Goal: Check status

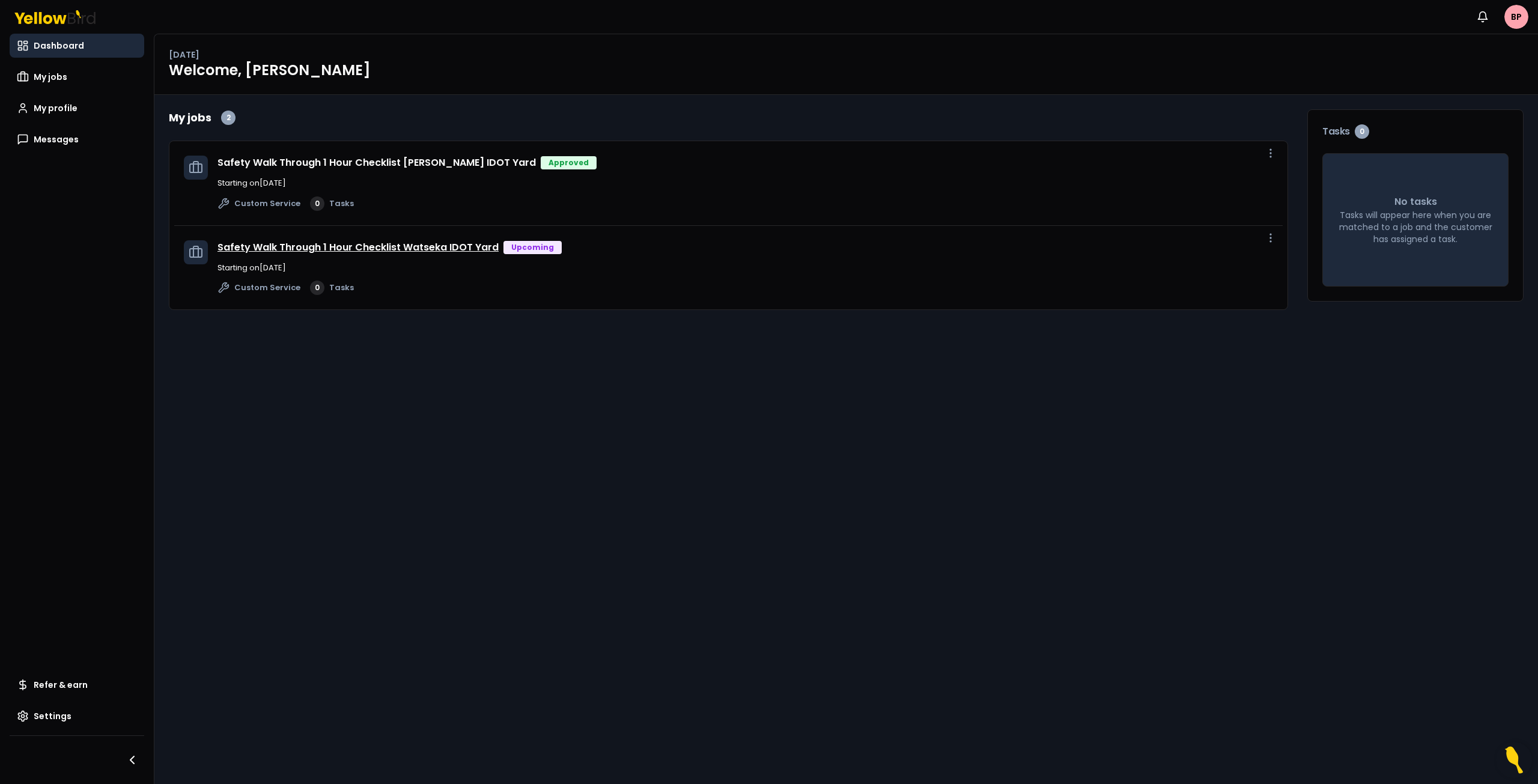
click at [411, 247] on link "Safety Walk Through 1 Hour Checklist Watseka IDOT Yard" at bounding box center [358, 247] width 281 height 14
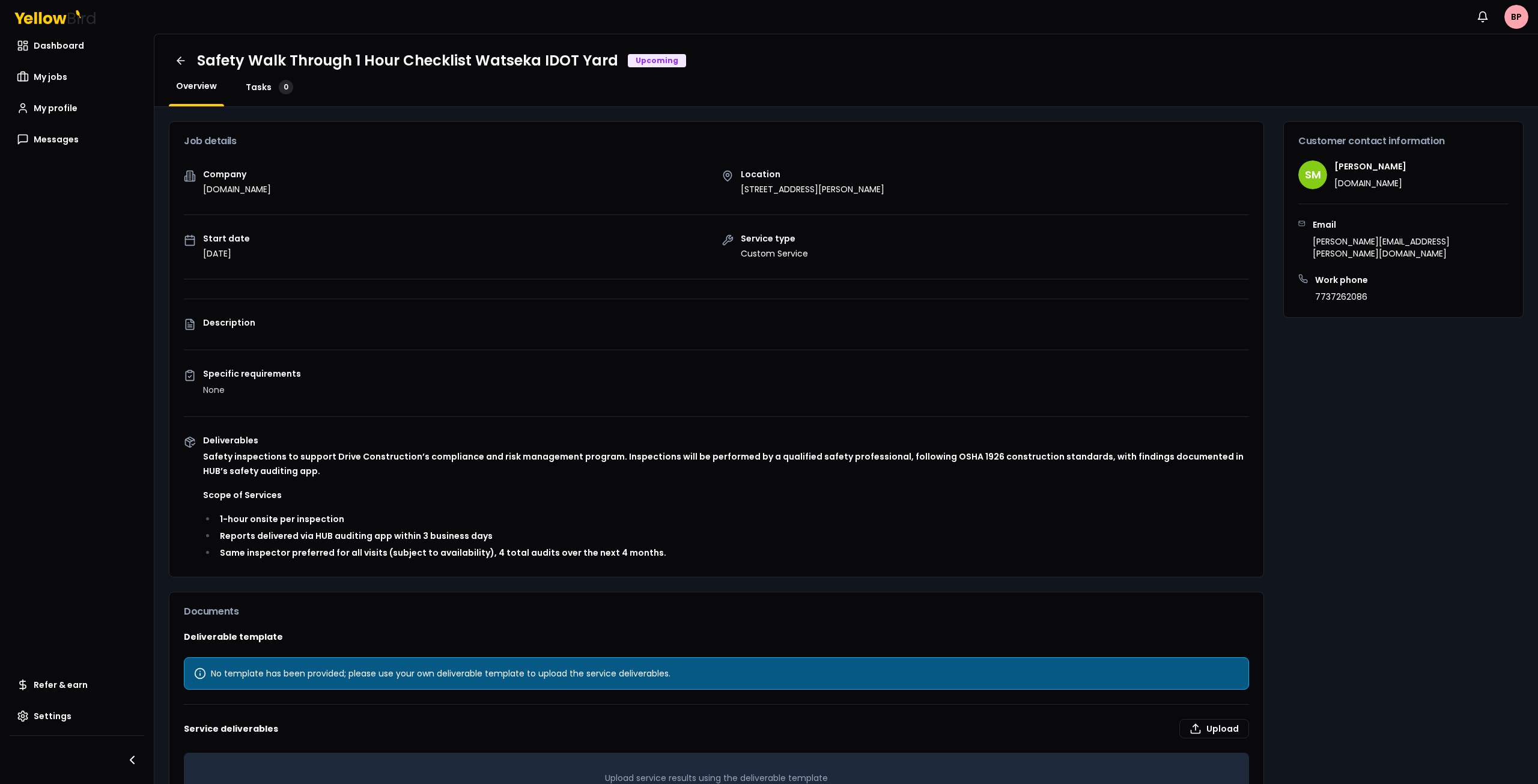
click at [252, 86] on span "Tasks" at bounding box center [258, 86] width 26 height 12
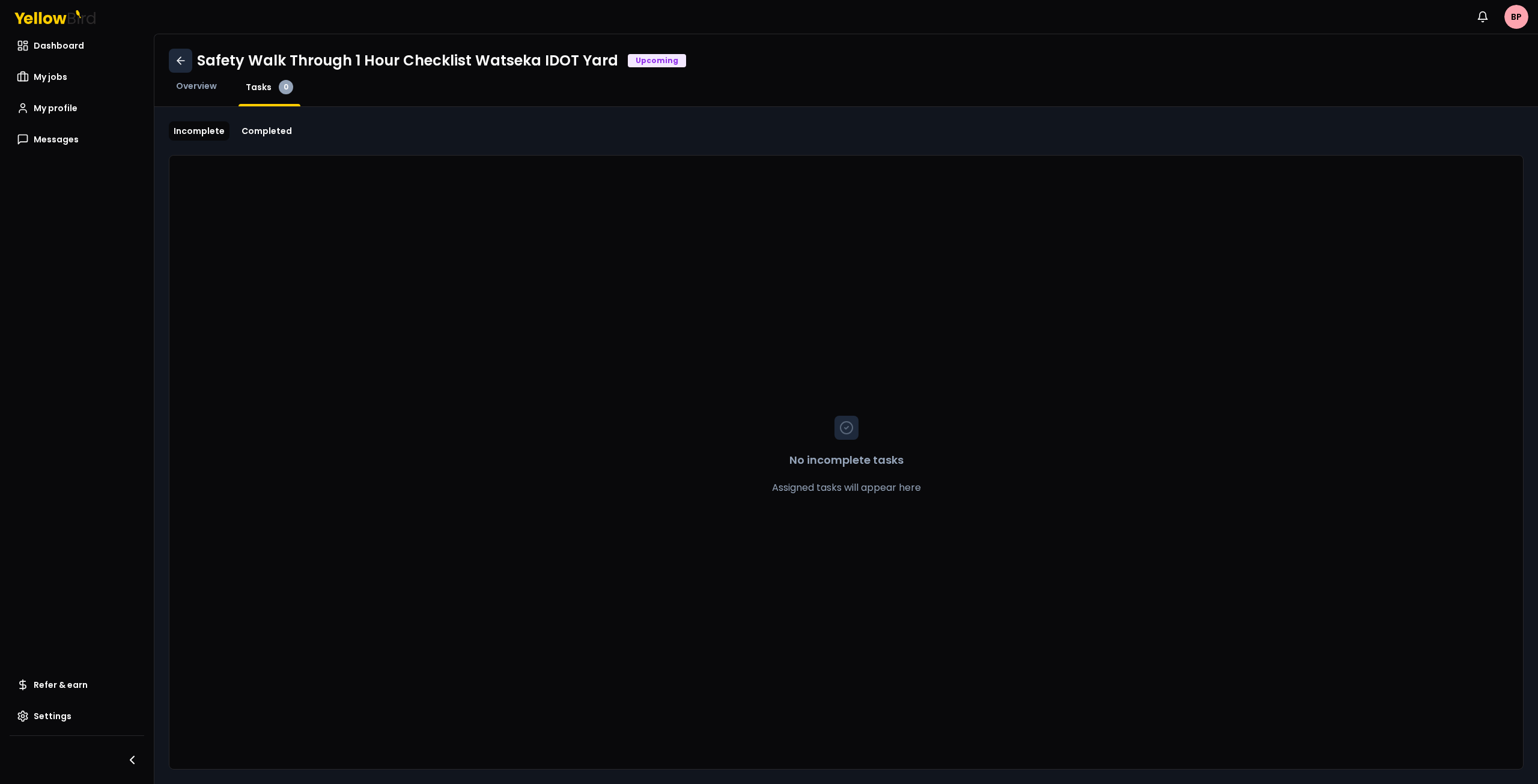
click at [178, 58] on icon at bounding box center [180, 60] width 12 height 12
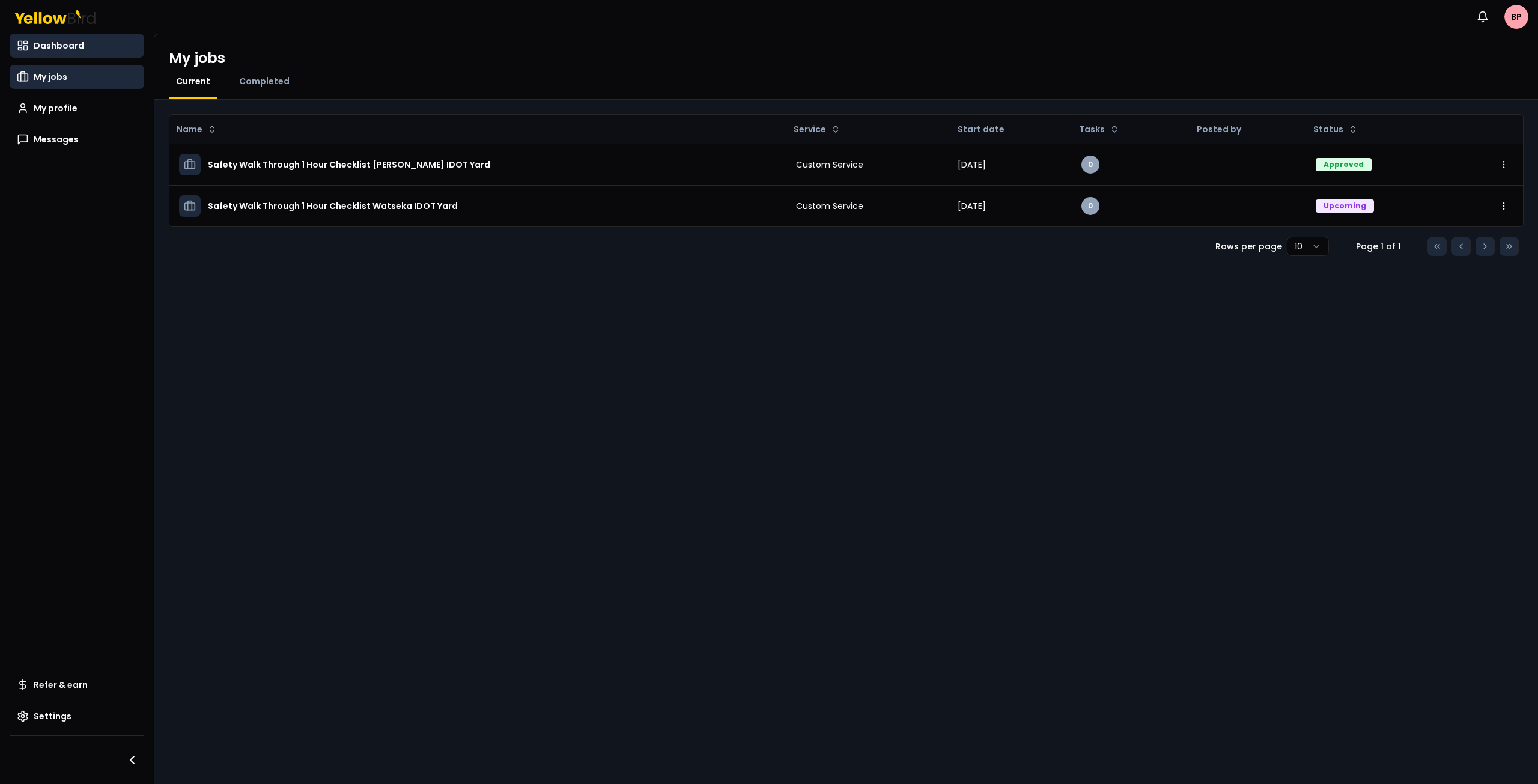
click at [53, 44] on span "Dashboard" at bounding box center [59, 45] width 51 height 12
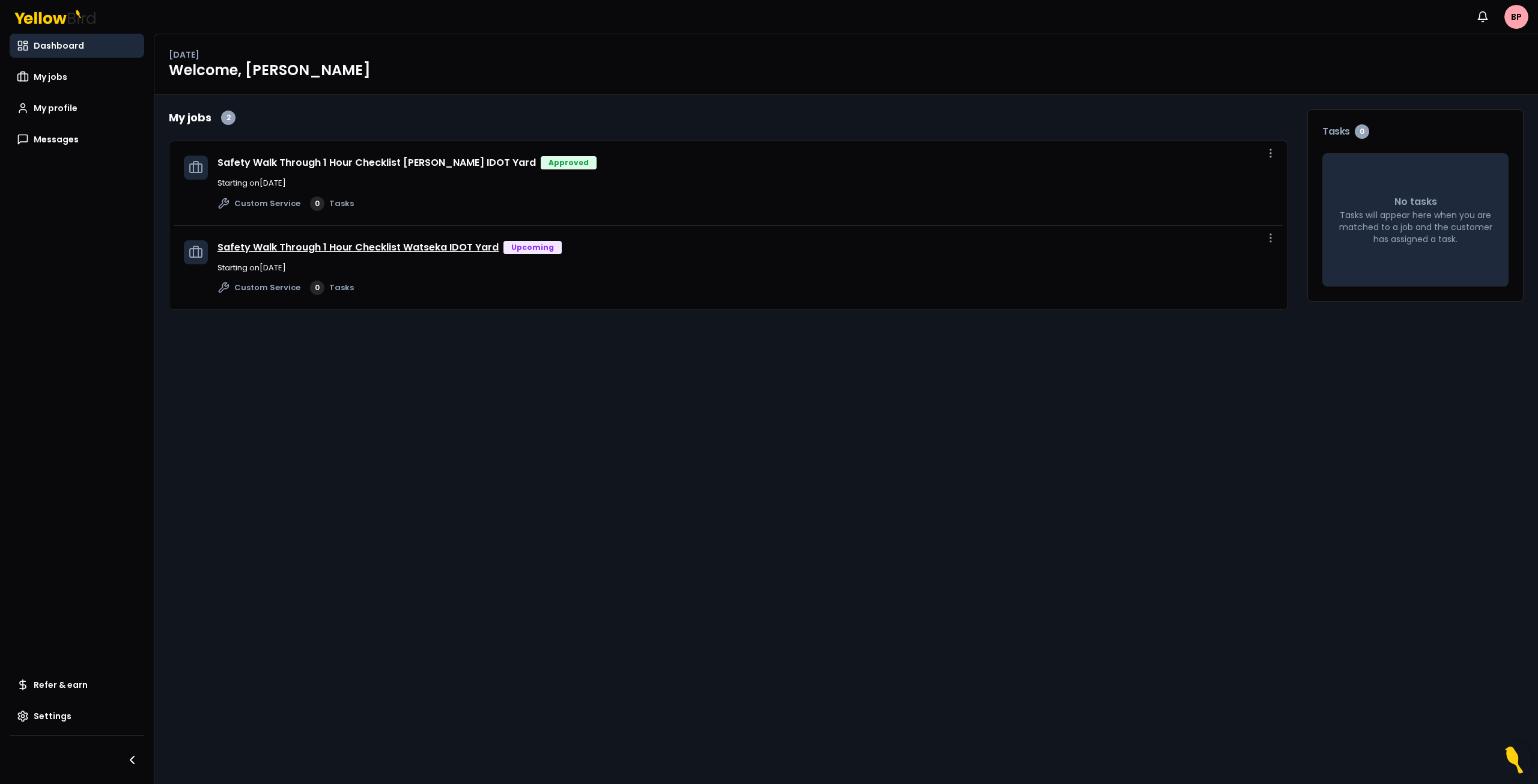
click at [357, 246] on link "Safety Walk Through 1 Hour Checklist Watseka IDOT Yard" at bounding box center [358, 247] width 281 height 14
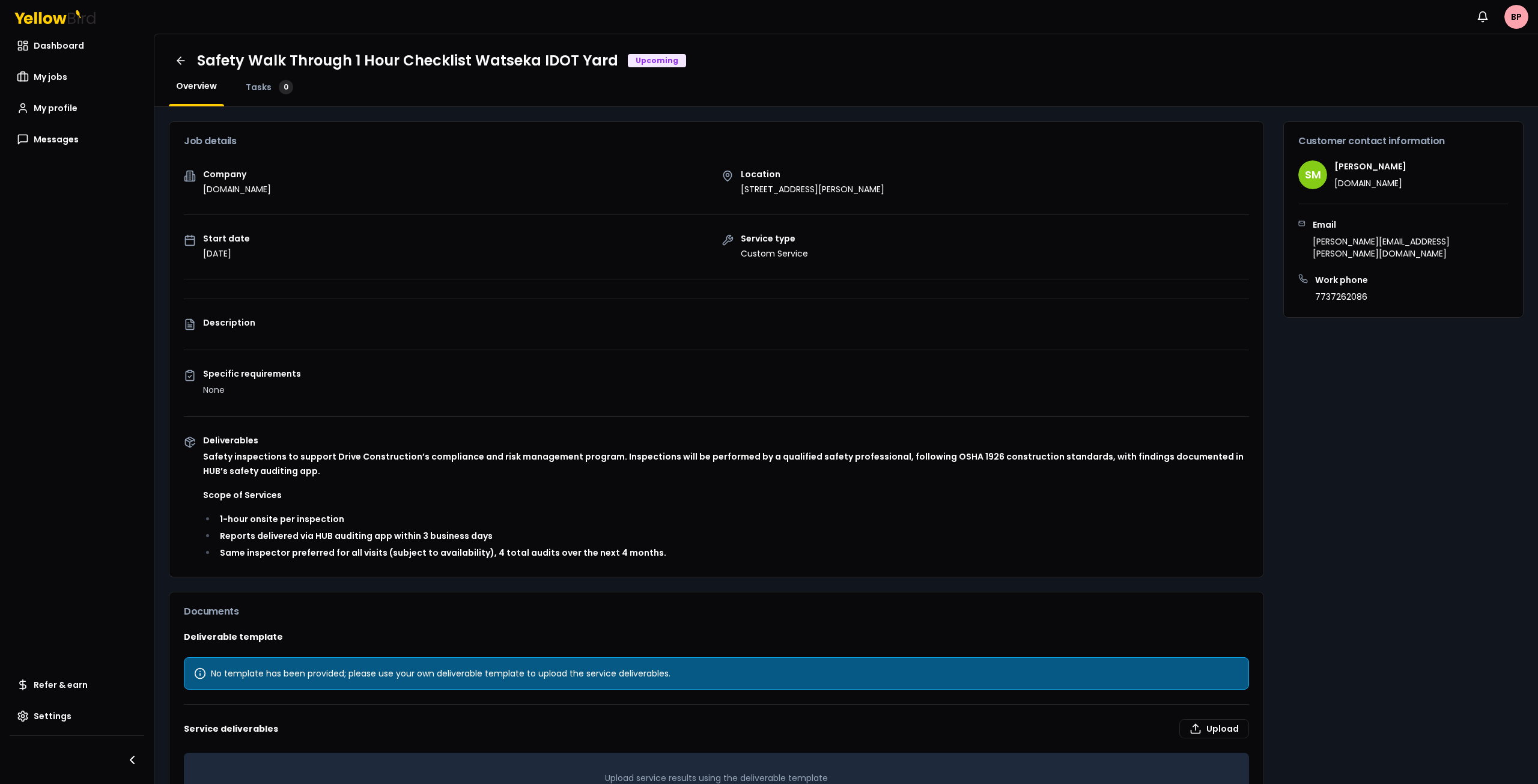
scroll to position [49, 0]
